Goal: Transaction & Acquisition: Download file/media

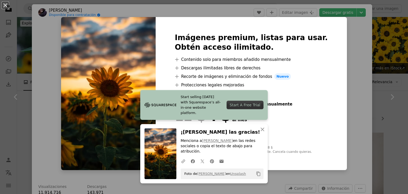
click at [341, 51] on div "An X shape Start selling [DATE] with Squarespace’s all-in-one website platform.…" at bounding box center [204, 97] width 408 height 194
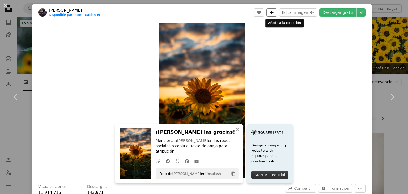
click at [274, 13] on icon "A plus sign" at bounding box center [272, 12] width 4 height 4
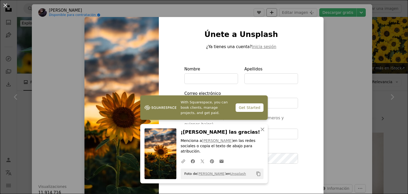
type input "**********"
click at [263, 131] on icon "button" at bounding box center [263, 129] width 4 height 4
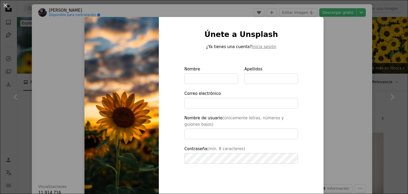
click at [363, 69] on div "An X shape Únete a Unsplash ¿Ya tienes una cuenta? Inicia sesión Nombre Apellid…" at bounding box center [204, 97] width 408 height 194
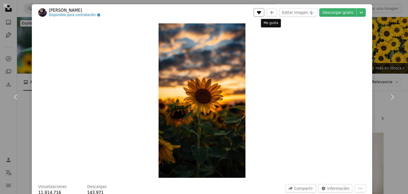
click at [264, 15] on button "A heart" at bounding box center [259, 12] width 11 height 8
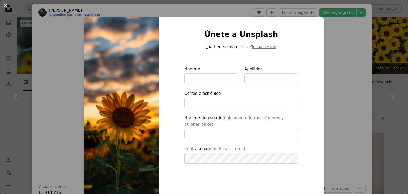
click at [354, 62] on div "An X shape Únete a Unsplash ¿Ya tienes una cuenta? Inicia sesión Nombre Apellid…" at bounding box center [204, 97] width 408 height 194
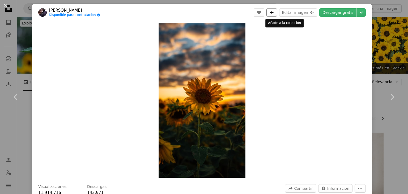
click at [274, 11] on icon "A plus sign" at bounding box center [272, 12] width 4 height 4
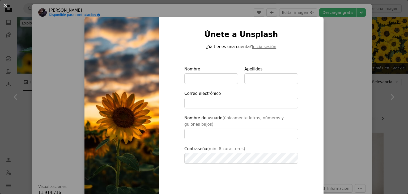
click at [356, 70] on div "An X shape Únete a Unsplash ¿Ya tienes una cuenta? Inicia sesión Nombre Apellid…" at bounding box center [204, 97] width 408 height 194
